Goal: Navigation & Orientation: Find specific page/section

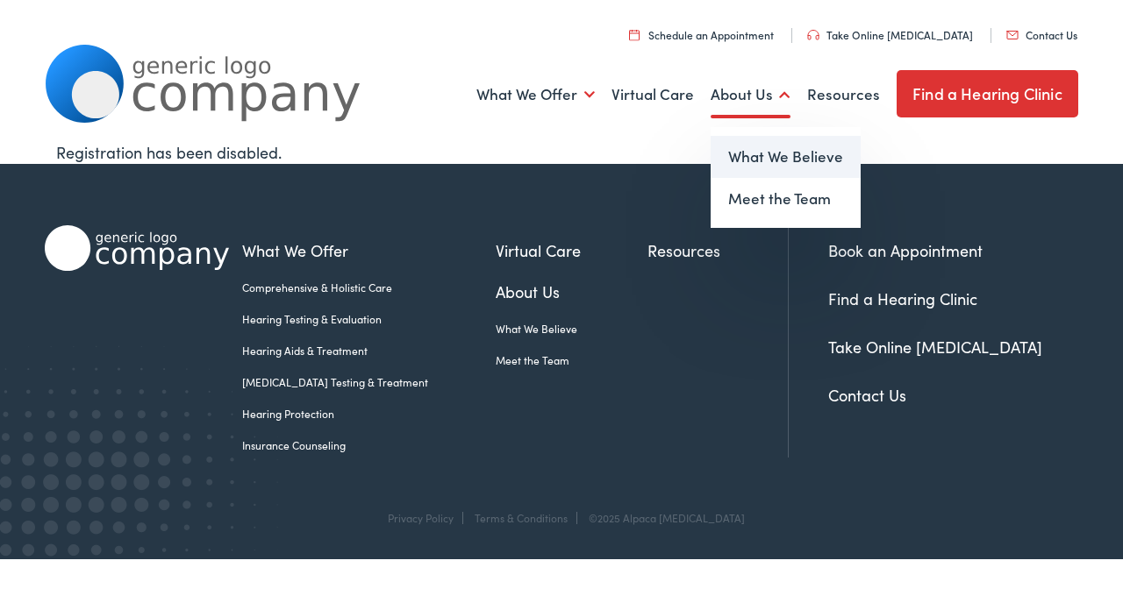
click at [757, 156] on link "What We Believe" at bounding box center [785, 157] width 150 height 42
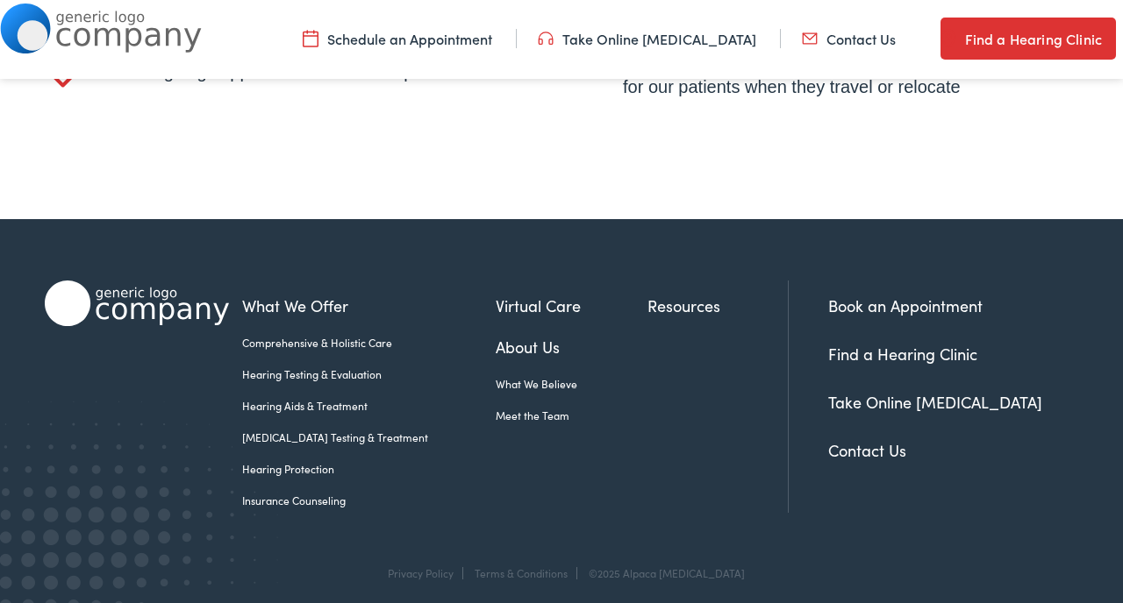
scroll to position [3626, 0]
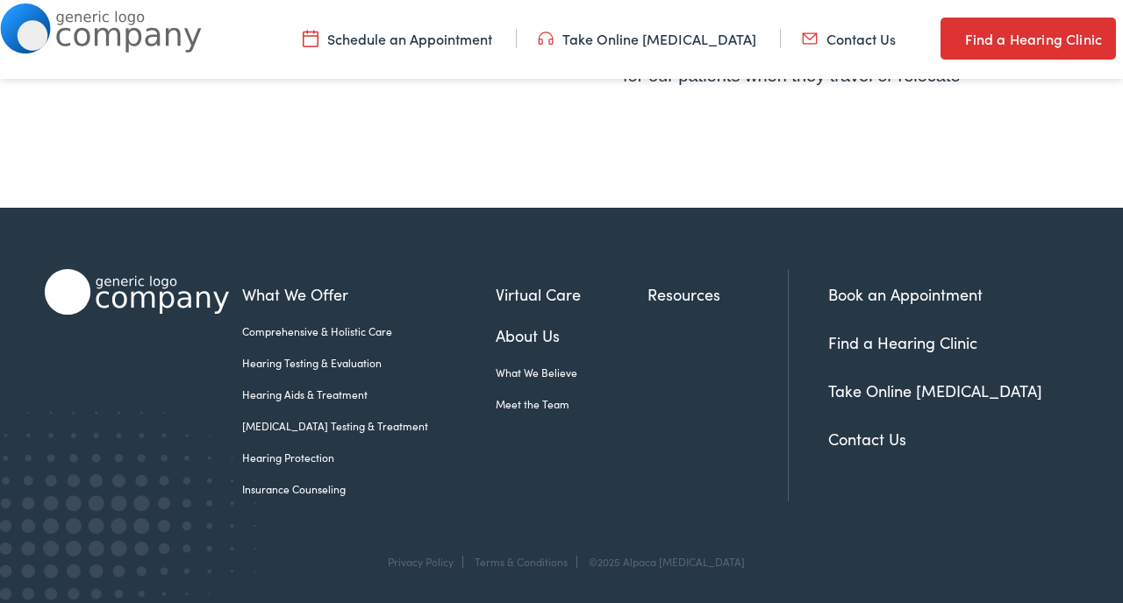
click at [866, 341] on link "Find a Hearing Clinic" at bounding box center [902, 343] width 149 height 22
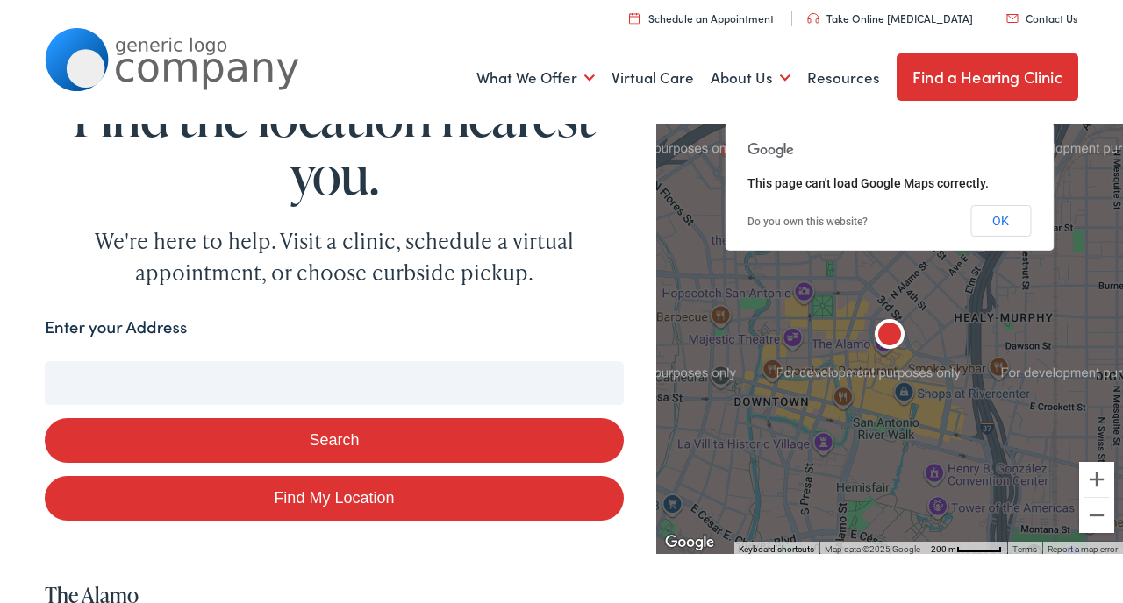
click at [262, 381] on input "Enter your Address" at bounding box center [334, 383] width 578 height 44
type input "49"
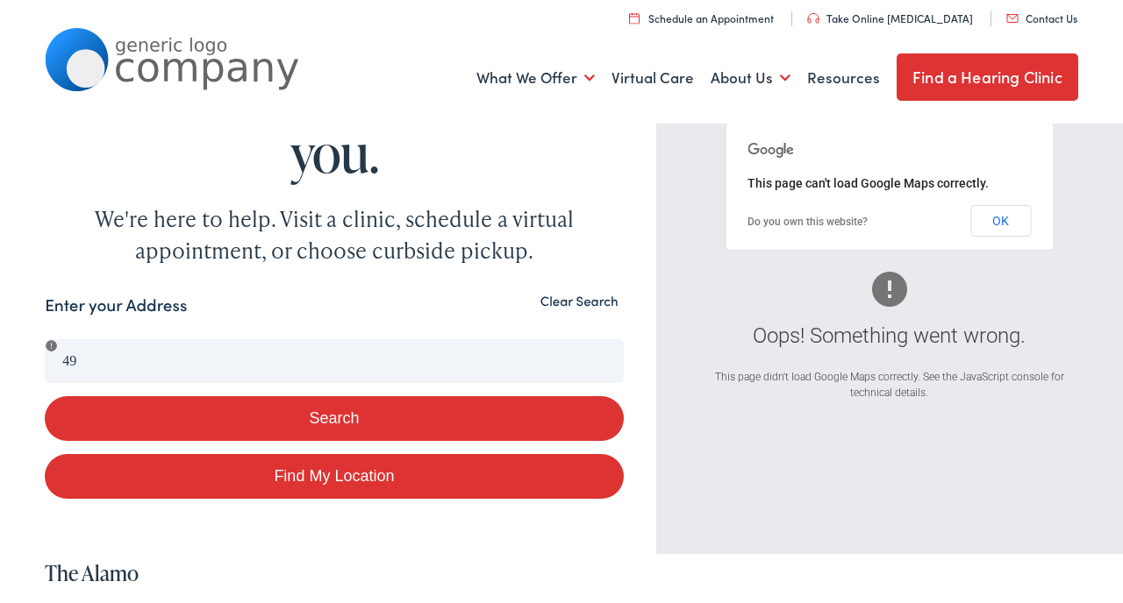
scroll to position [8, 0]
